Goal: Task Accomplishment & Management: Manage account settings

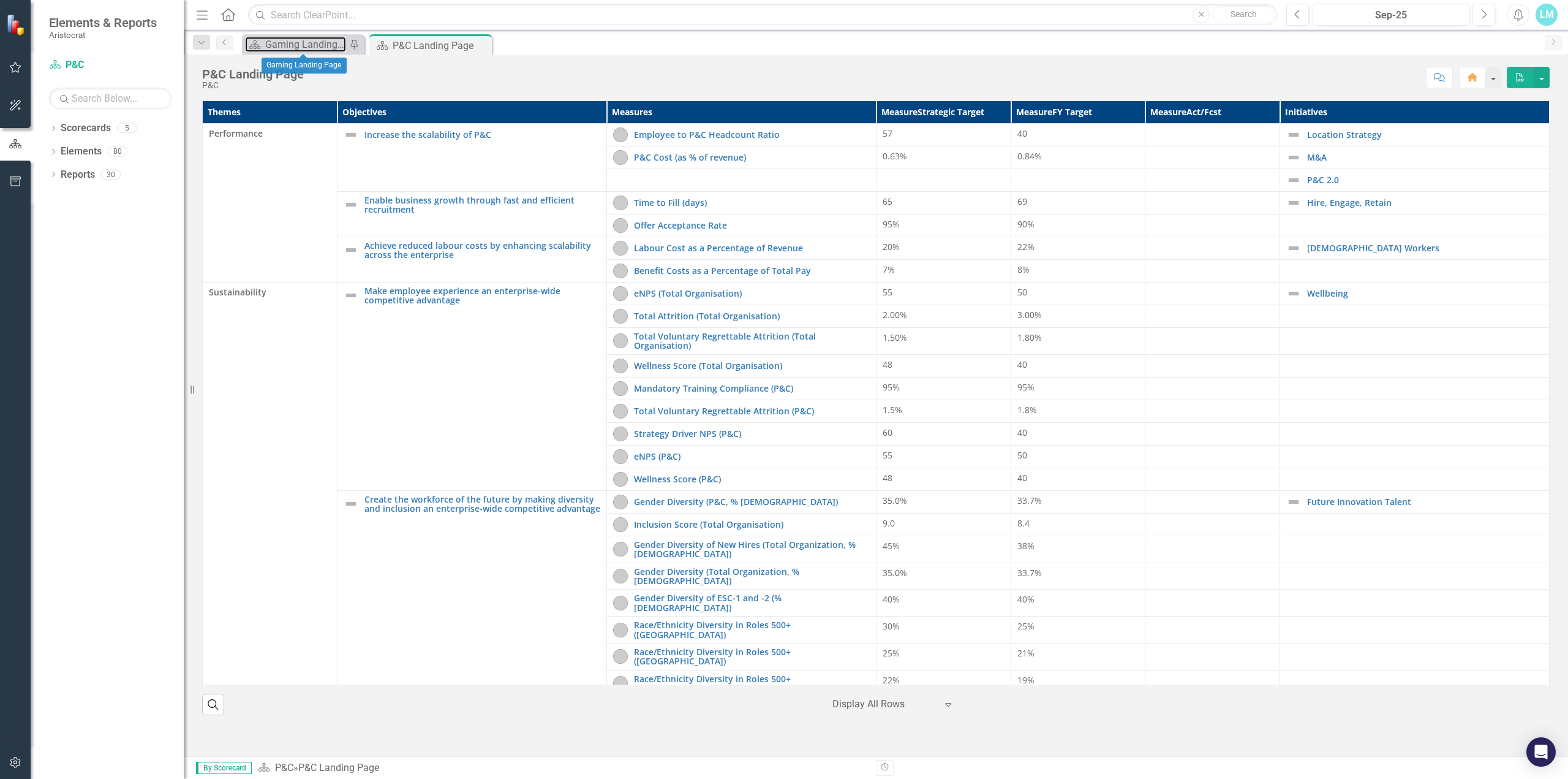
click at [325, 39] on div "Gaming Landing Page" at bounding box center [305, 45] width 81 height 16
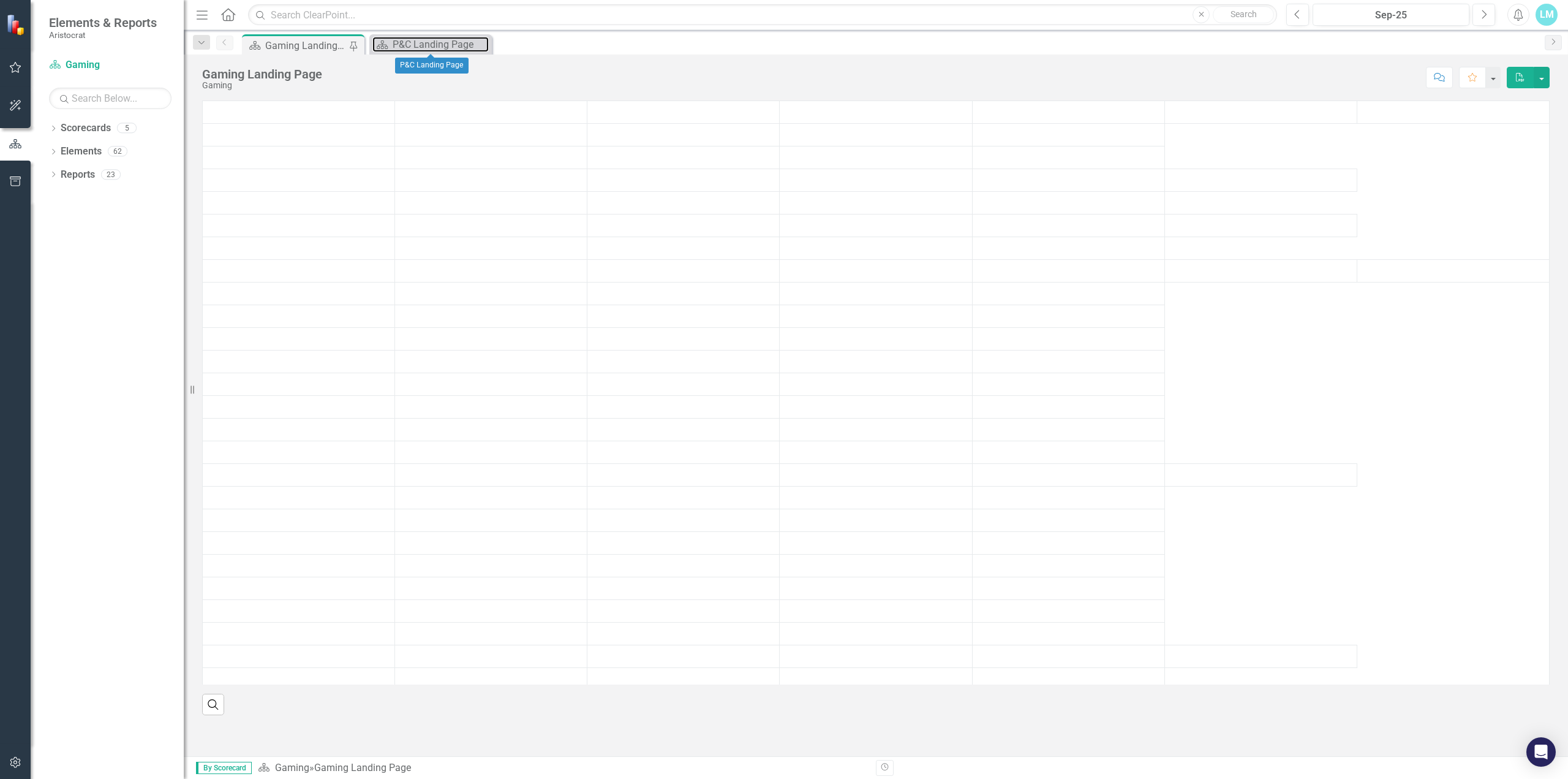
click at [395, 49] on div "P&C Landing Page" at bounding box center [440, 45] width 96 height 16
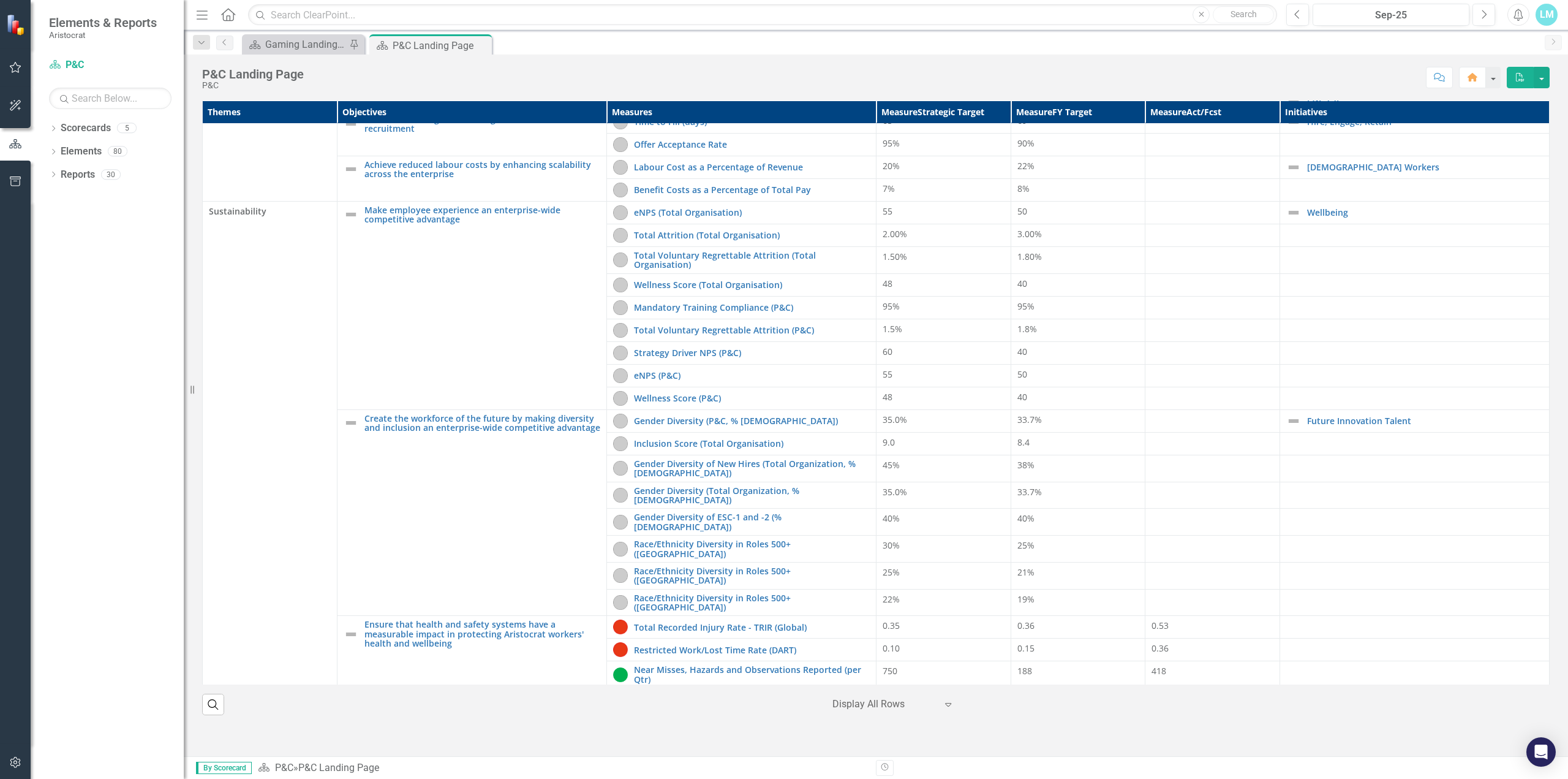
scroll to position [91, 0]
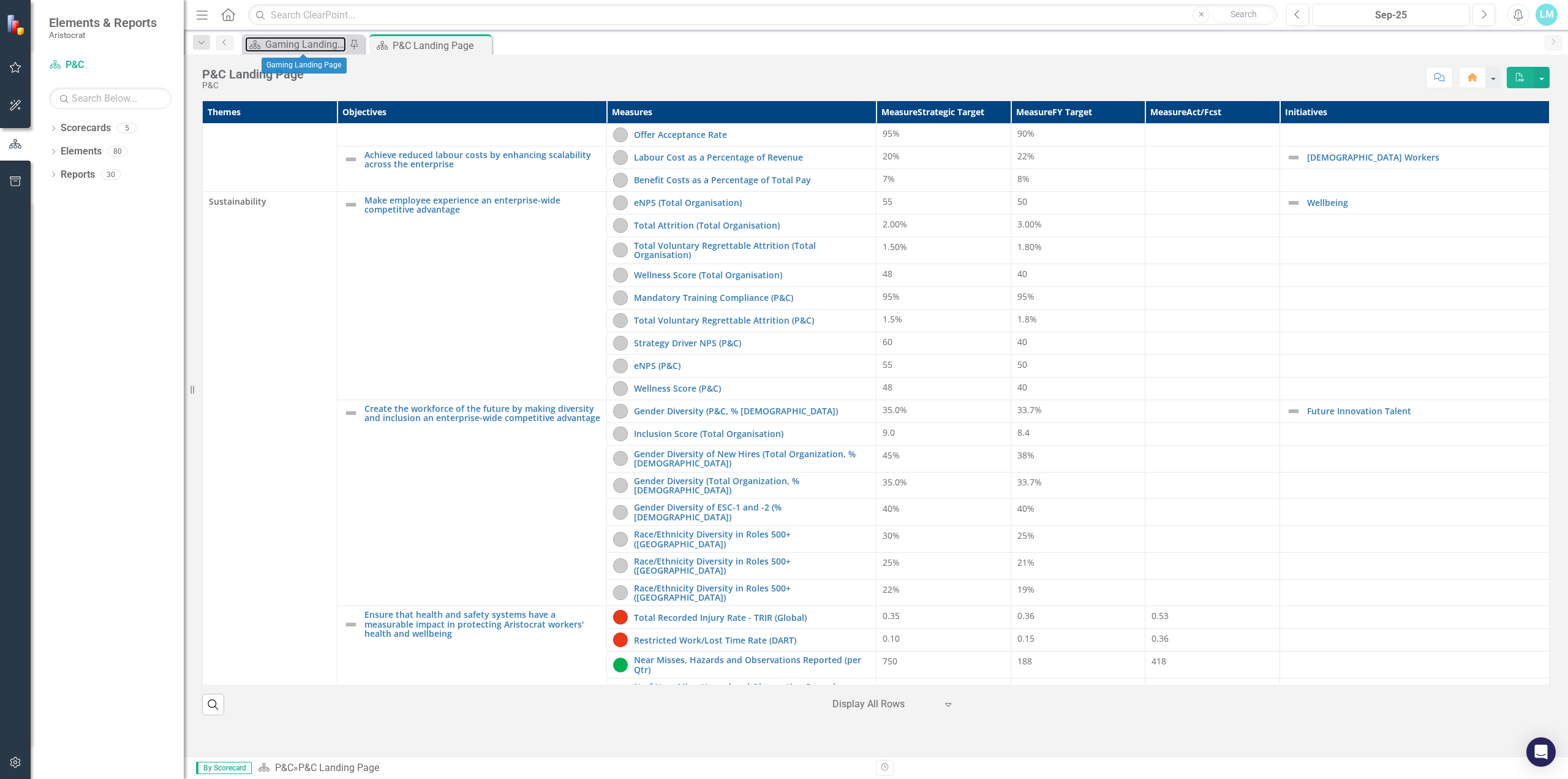
click at [294, 43] on div "Gaming Landing Page" at bounding box center [305, 45] width 81 height 16
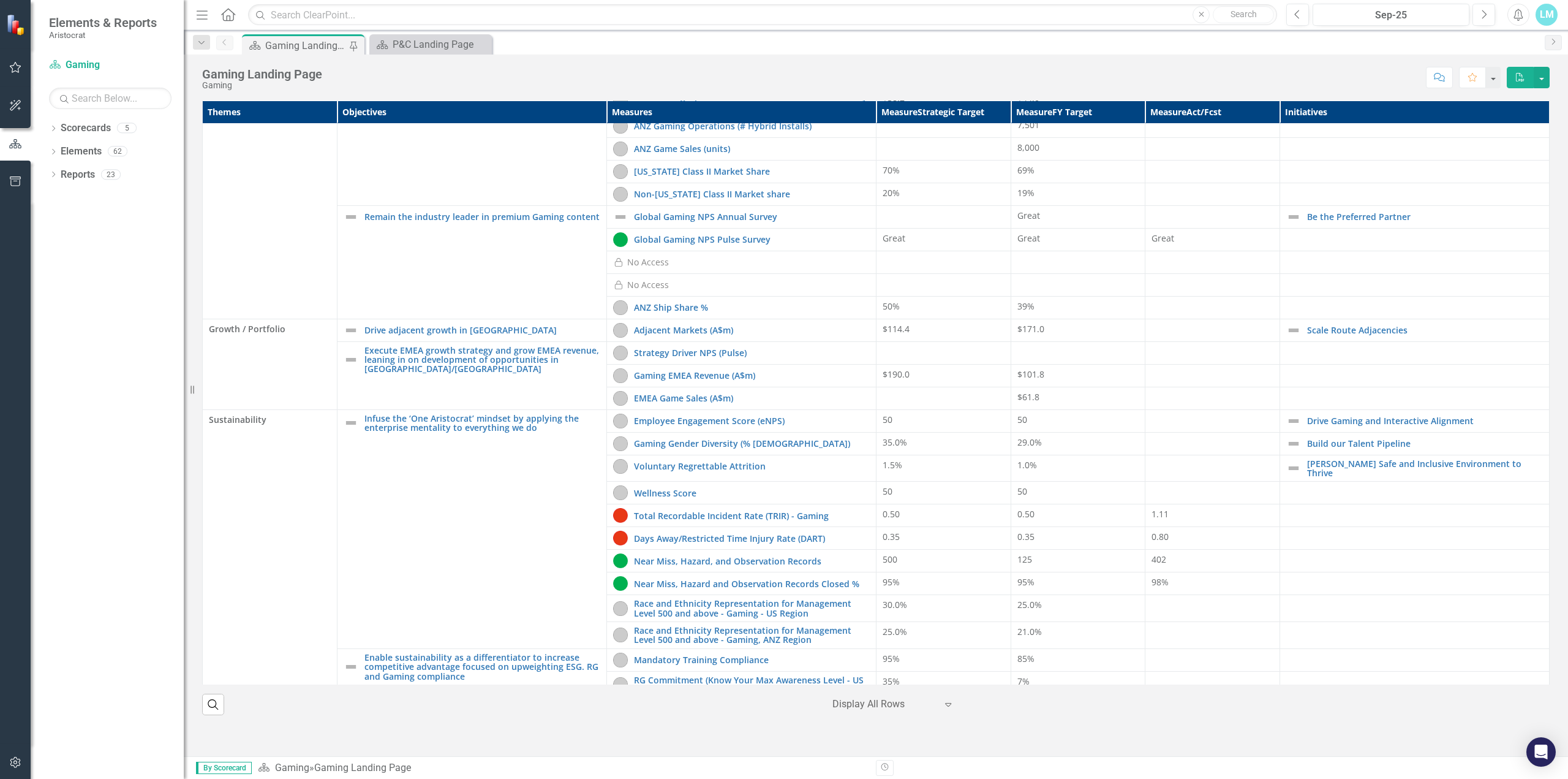
scroll to position [204, 0]
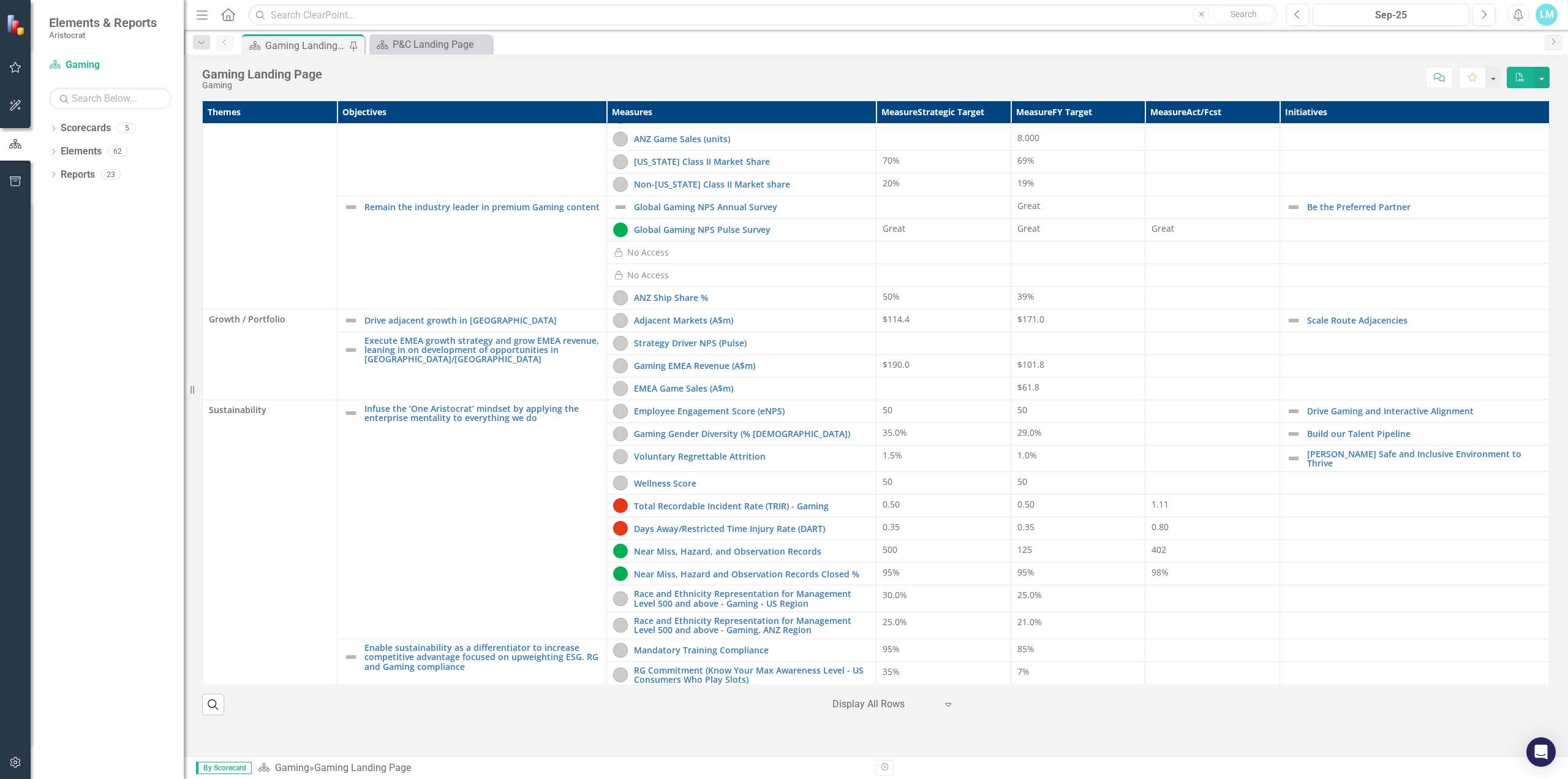
click at [91, 129] on link "Scorecards" at bounding box center [86, 128] width 51 height 14
click at [56, 127] on icon "Dropdown" at bounding box center [53, 129] width 9 height 7
click at [85, 179] on link "Group Functions" at bounding box center [125, 175] width 116 height 14
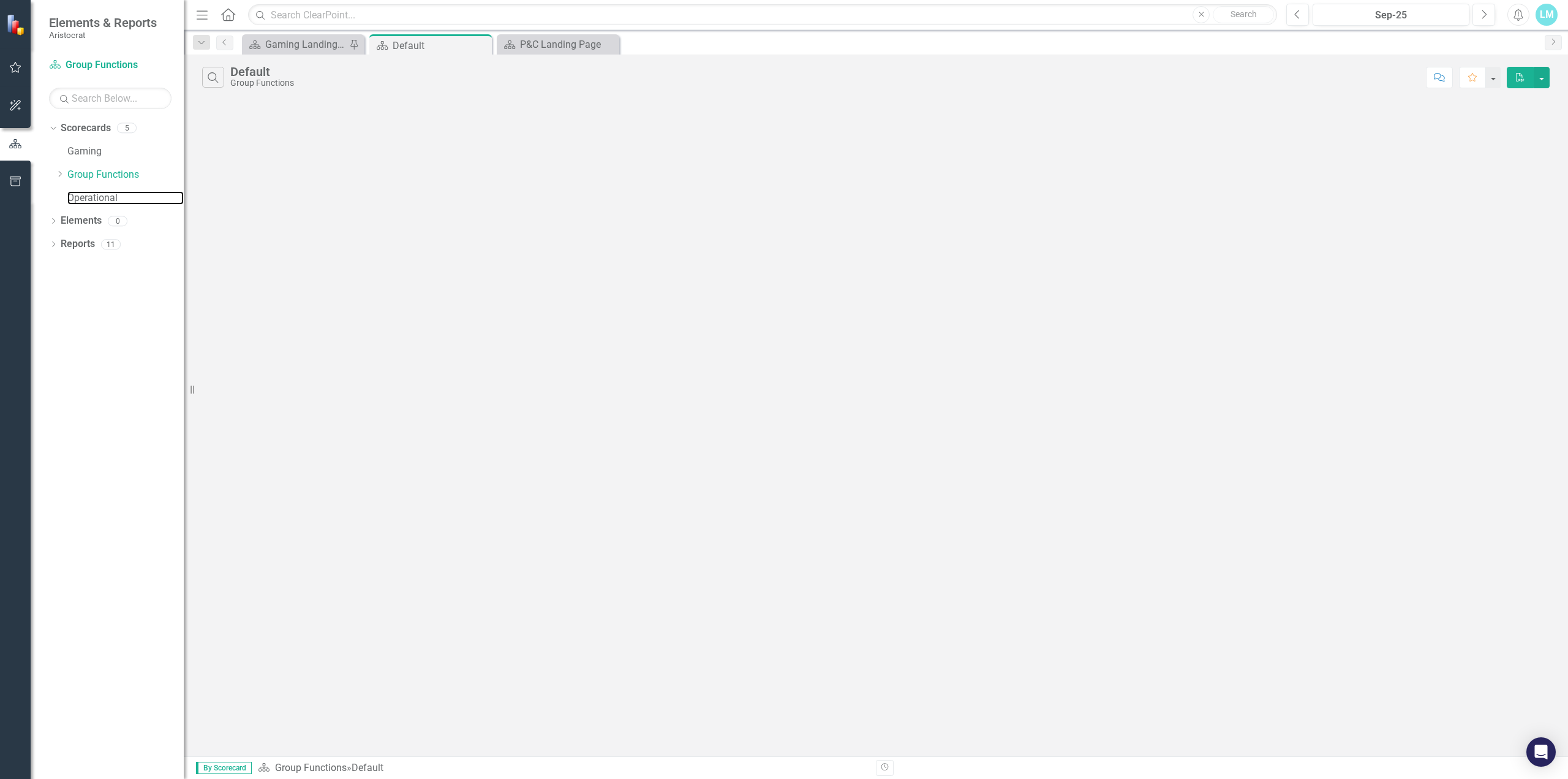
click at [83, 198] on link "Operational" at bounding box center [125, 198] width 116 height 14
click at [0, 0] on icon "Close" at bounding box center [0, 0] width 0 height 0
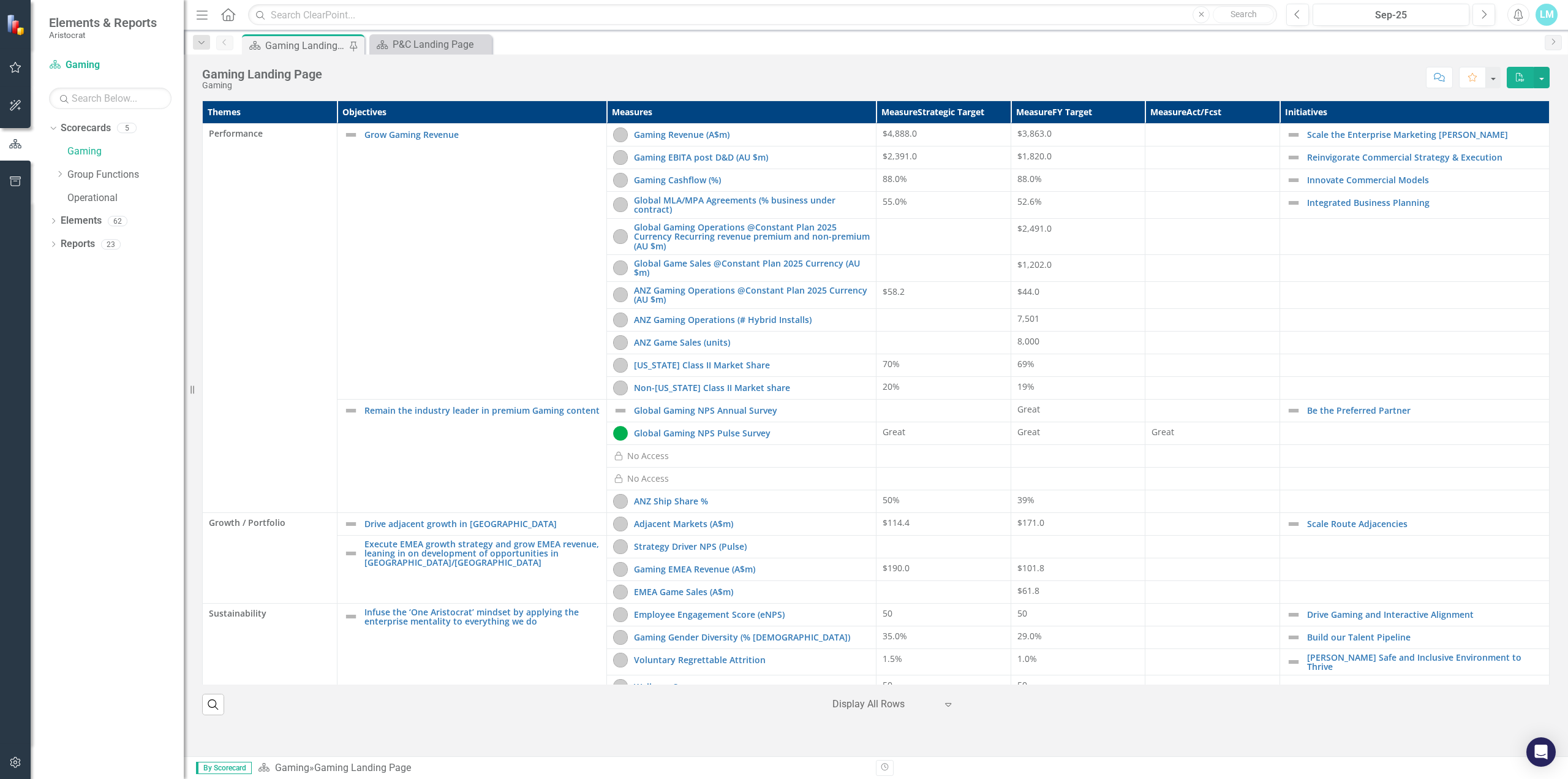
click at [54, 128] on icon "Dropdown" at bounding box center [52, 127] width 7 height 9
click at [56, 155] on icon "Dropdown" at bounding box center [53, 152] width 9 height 7
click at [55, 154] on icon "Dropdown" at bounding box center [52, 150] width 7 height 9
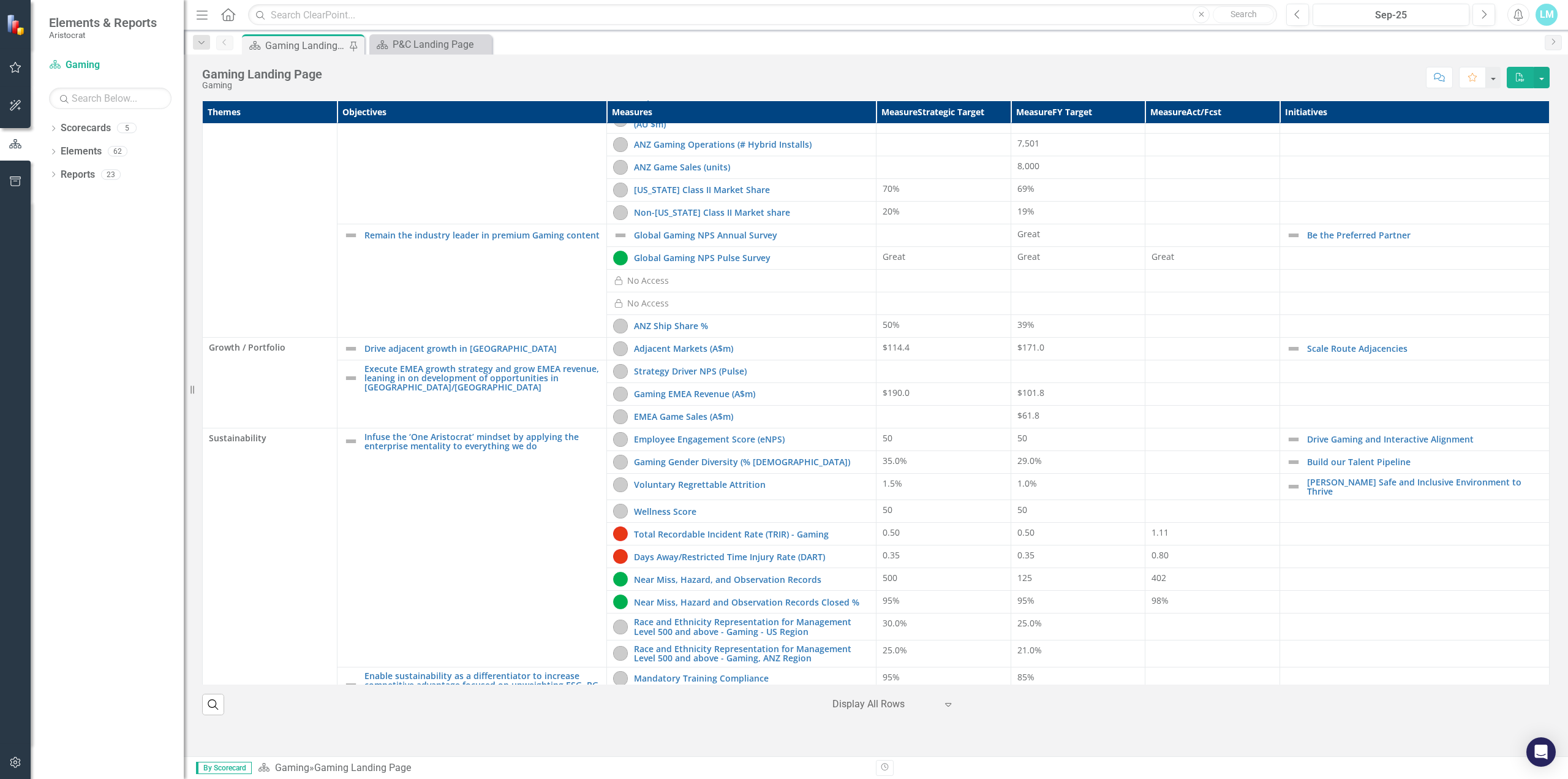
scroll to position [204, 0]
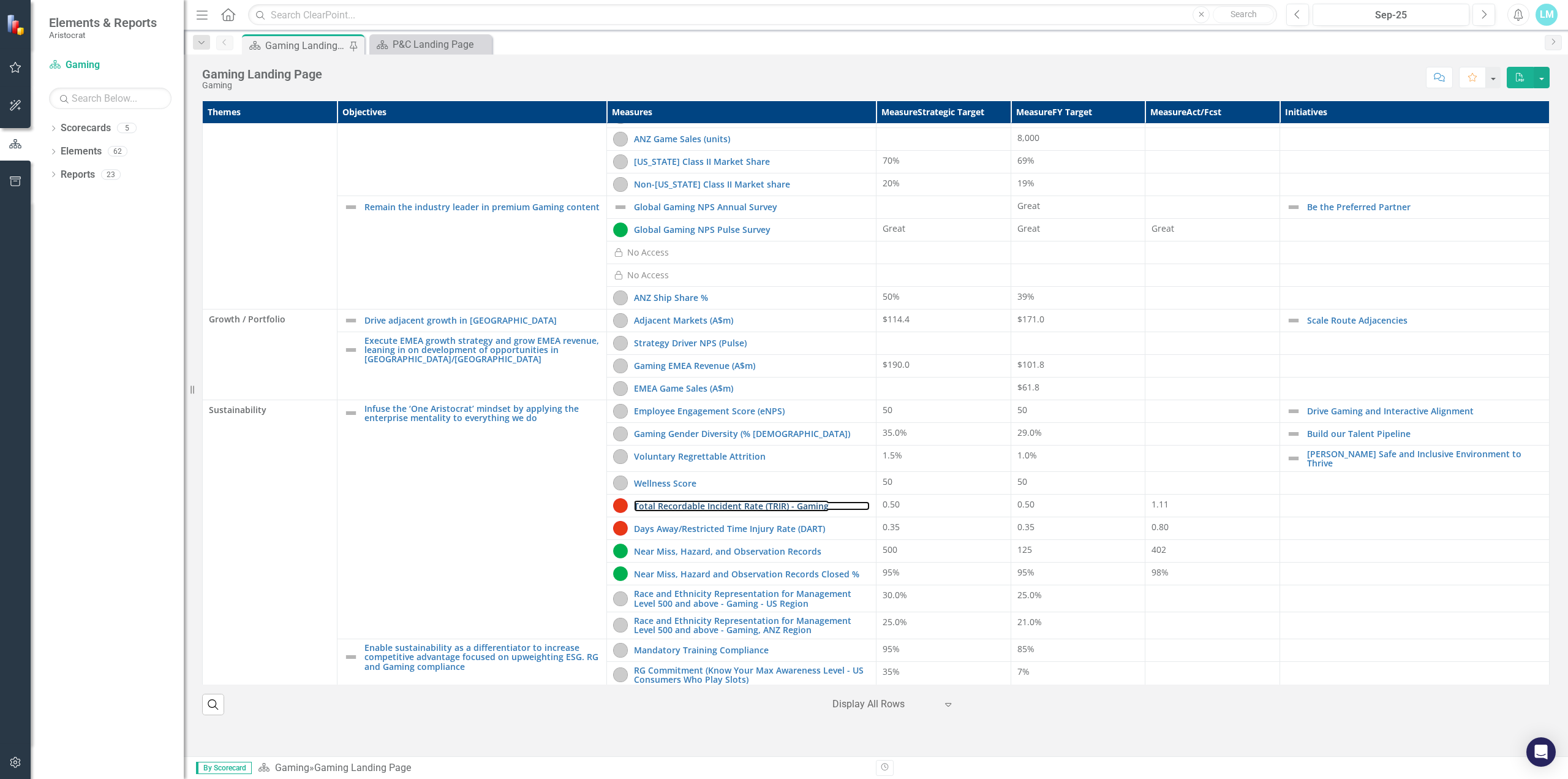
click at [716, 501] on link "Total Recordable Incident Rate (TRIR) - Gaming" at bounding box center [752, 505] width 236 height 9
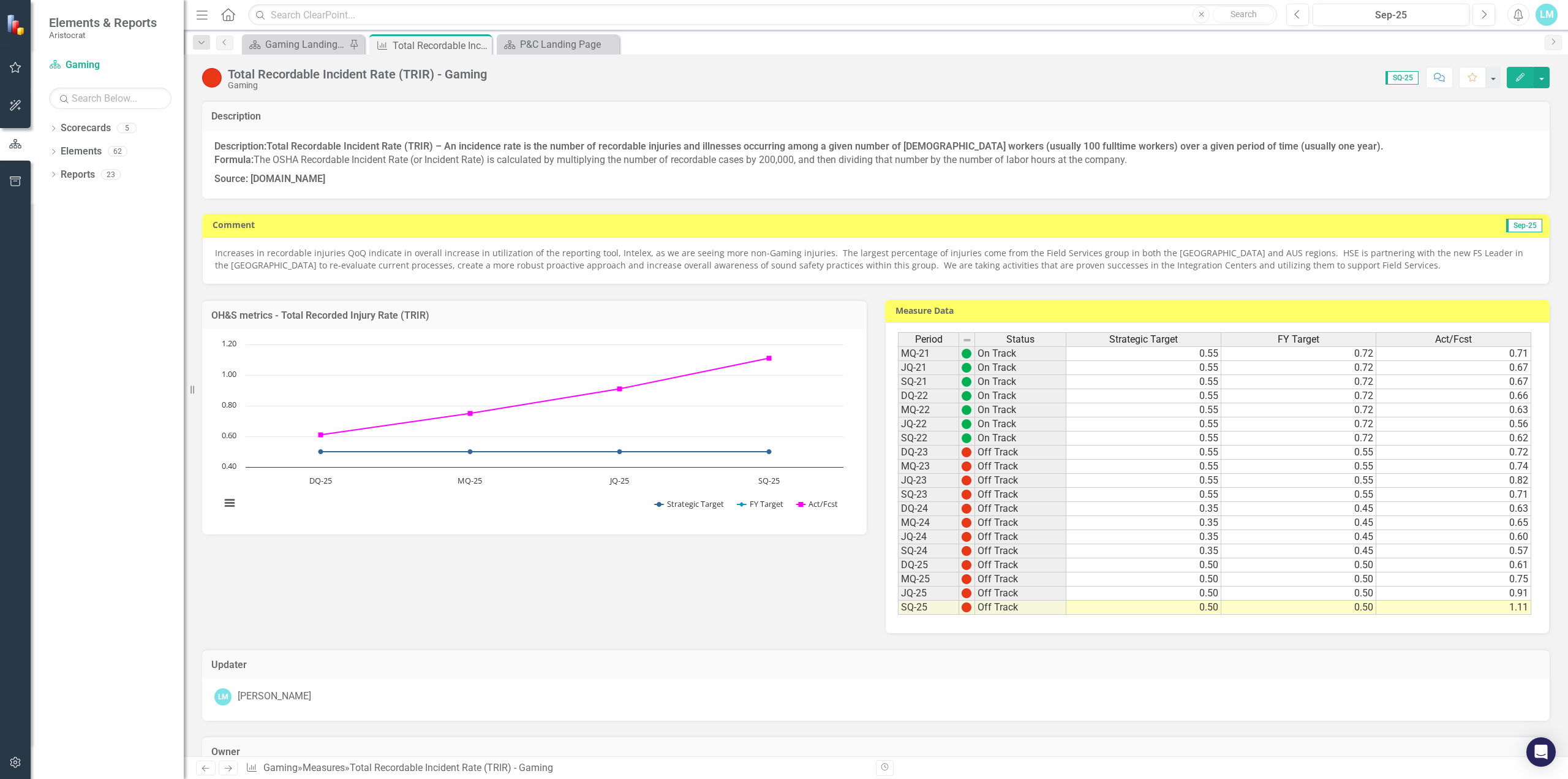
click at [647, 253] on p "Increases in recordable injuries QoQ indicate in overall increase in utilizatio…" at bounding box center [876, 258] width 1322 height 24
click at [648, 253] on p "Increases in recordable injuries QoQ indicate in overall increase in utilizatio…" at bounding box center [876, 258] width 1322 height 24
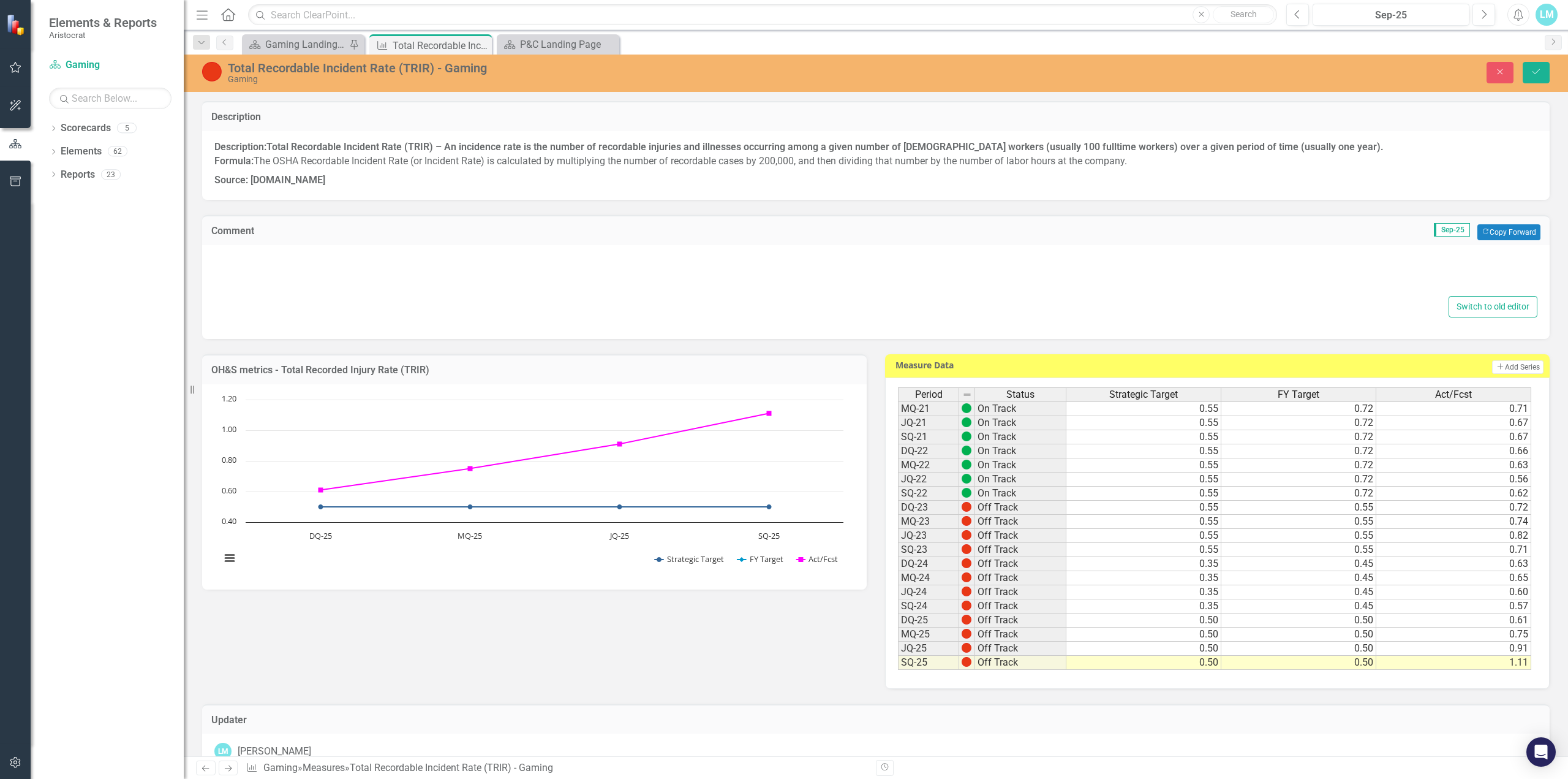
type textarea "<p>Increases in recordable injuries QoQ indicate in overall increase in utiliza…"
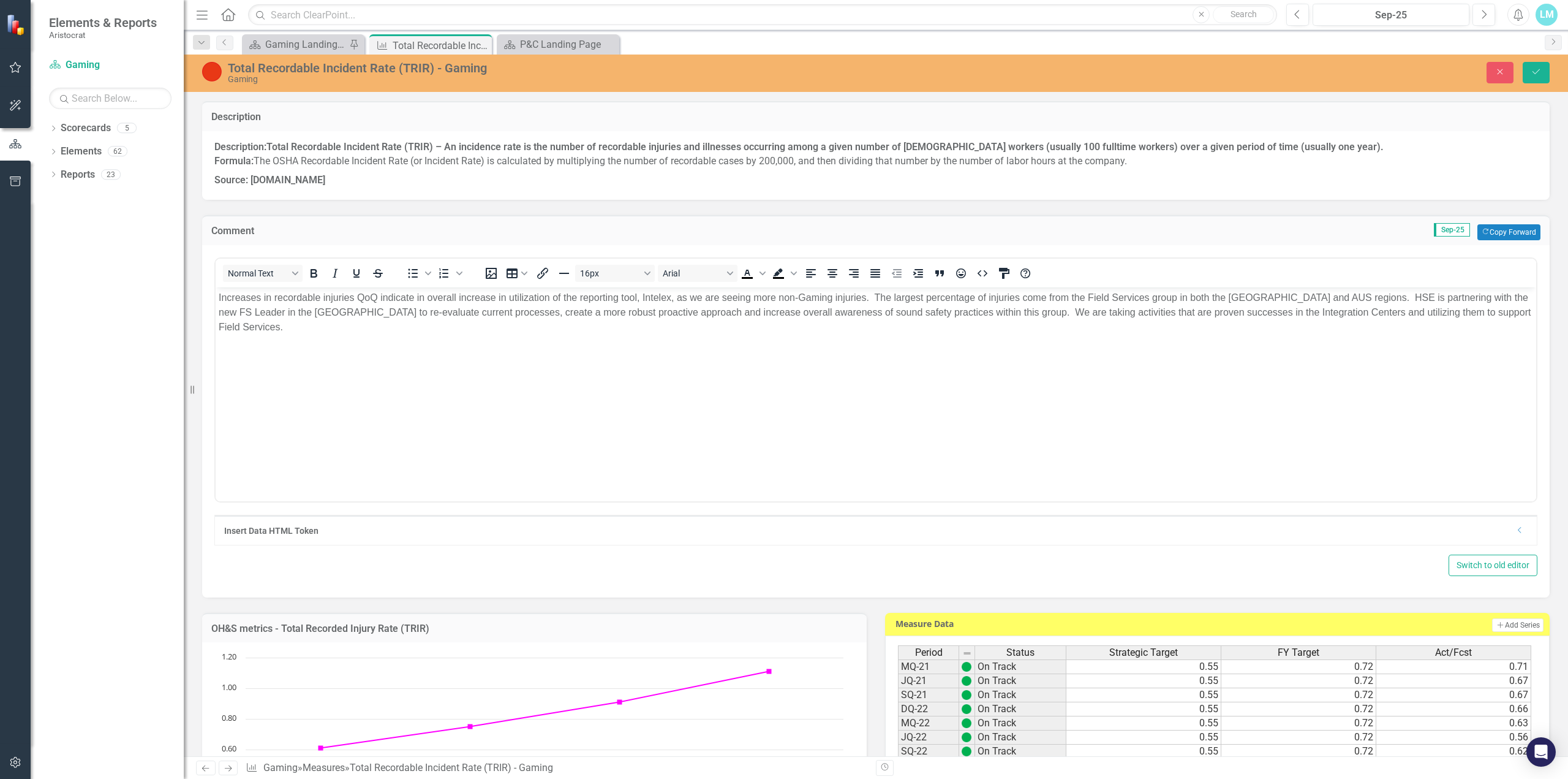
click at [676, 296] on p "Increases in recordable injuries QoQ indicate in overall increase in utilizatio…" at bounding box center [875, 311] width 1315 height 44
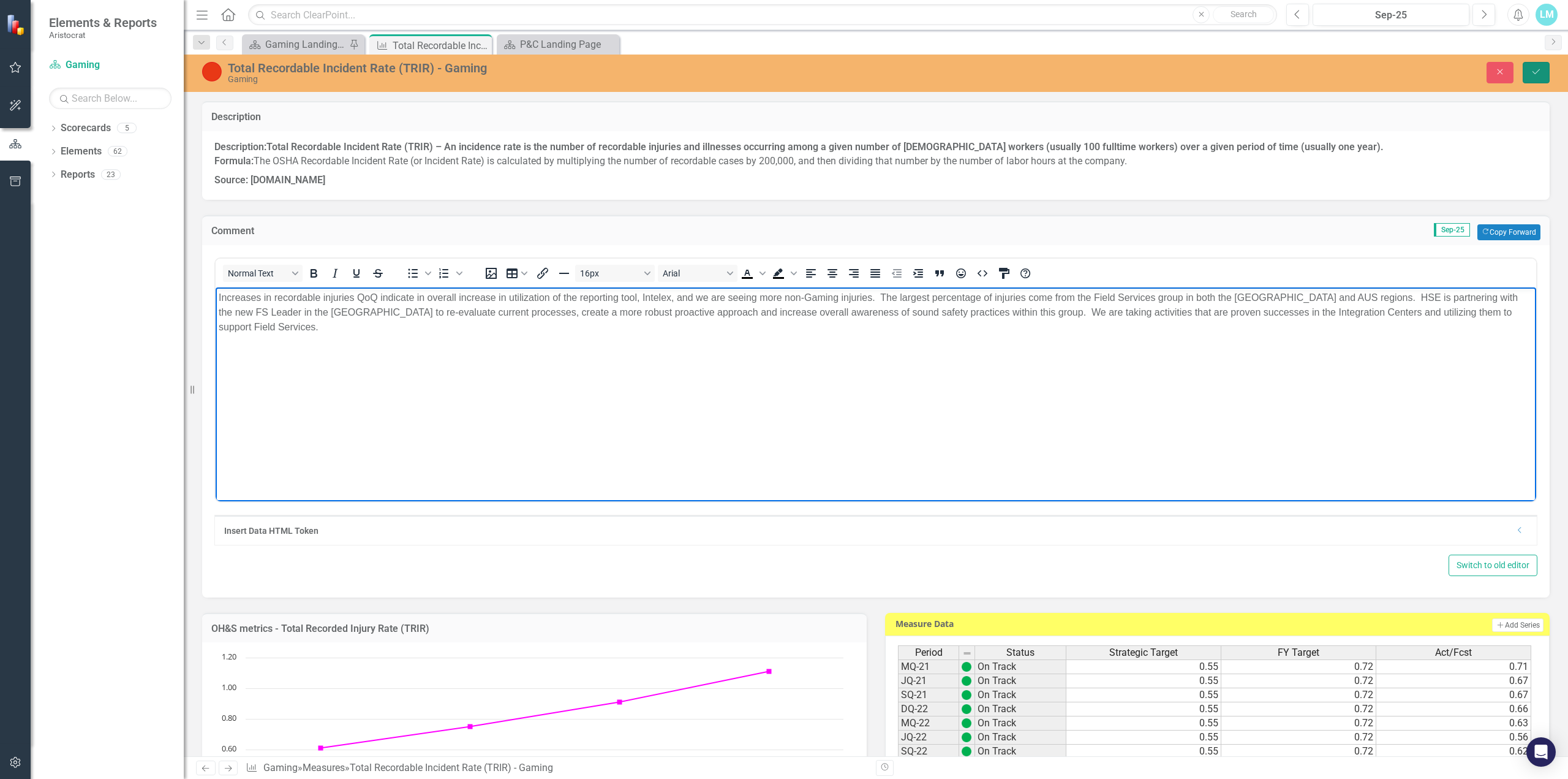
click at [1545, 72] on button "Save" at bounding box center [1537, 72] width 27 height 21
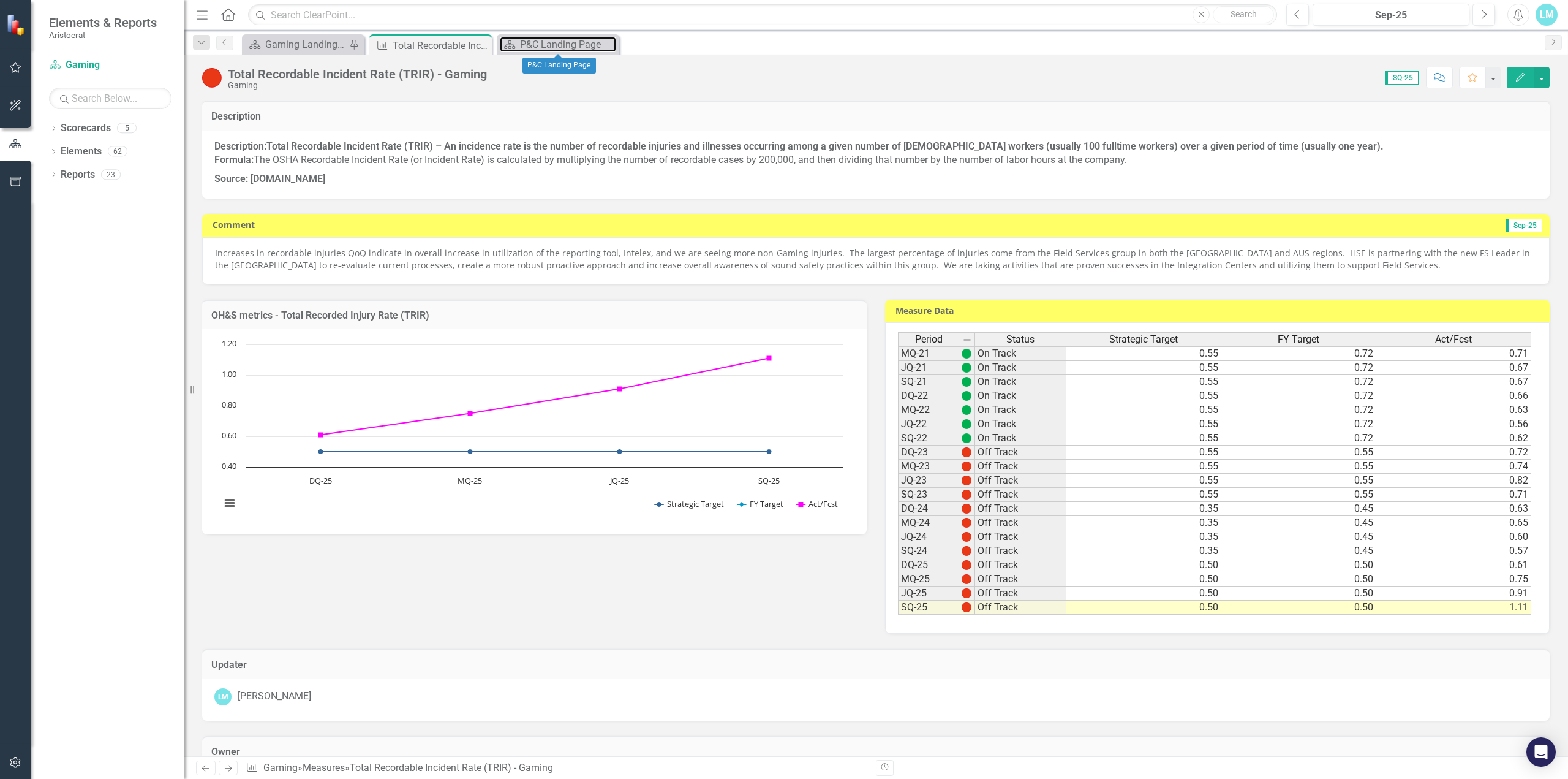
click at [518, 39] on link "Scorecard P&C Landing Page" at bounding box center [557, 45] width 116 height 16
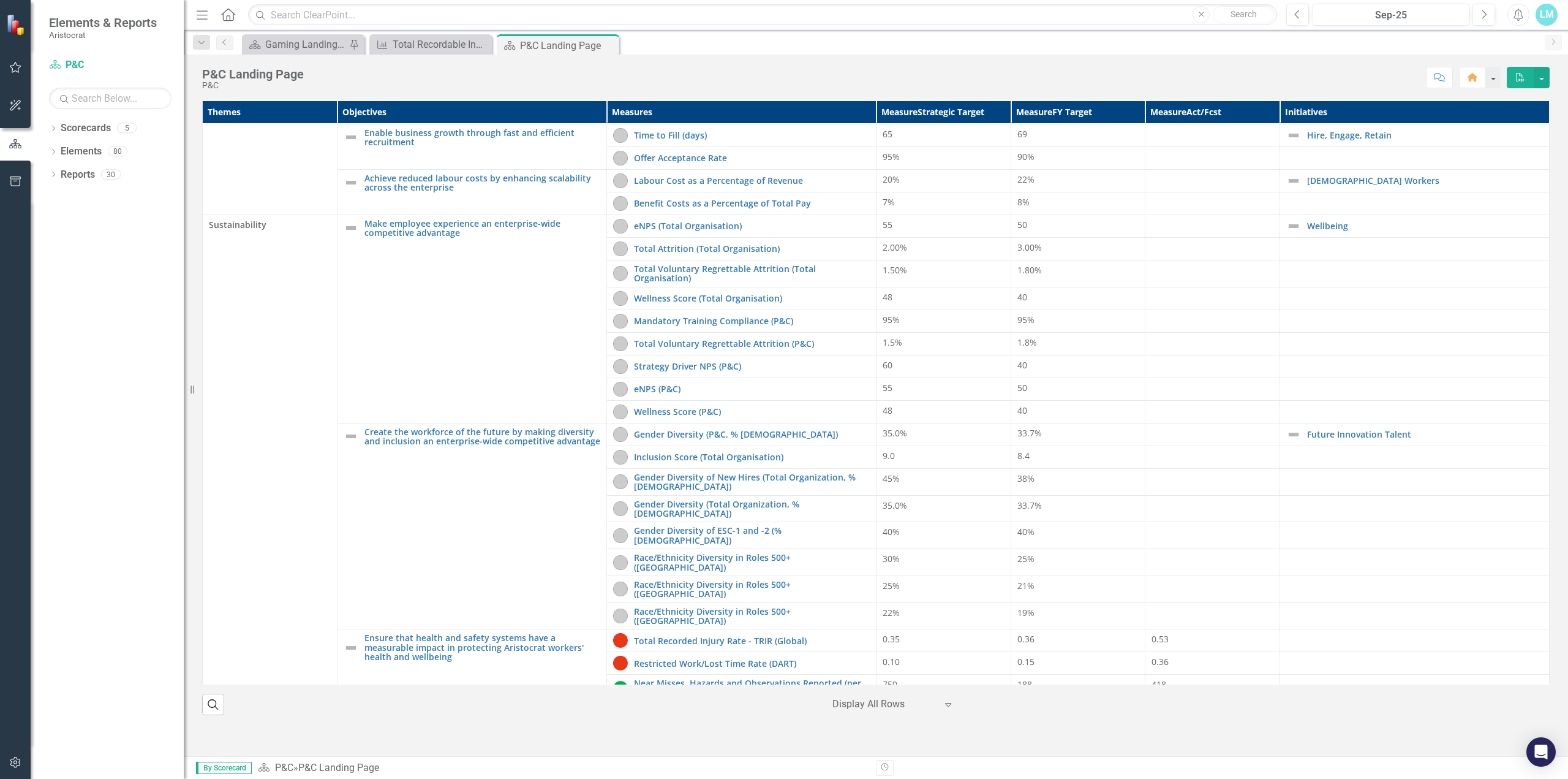
scroll to position [91, 0]
